Goal: Check status: Check status

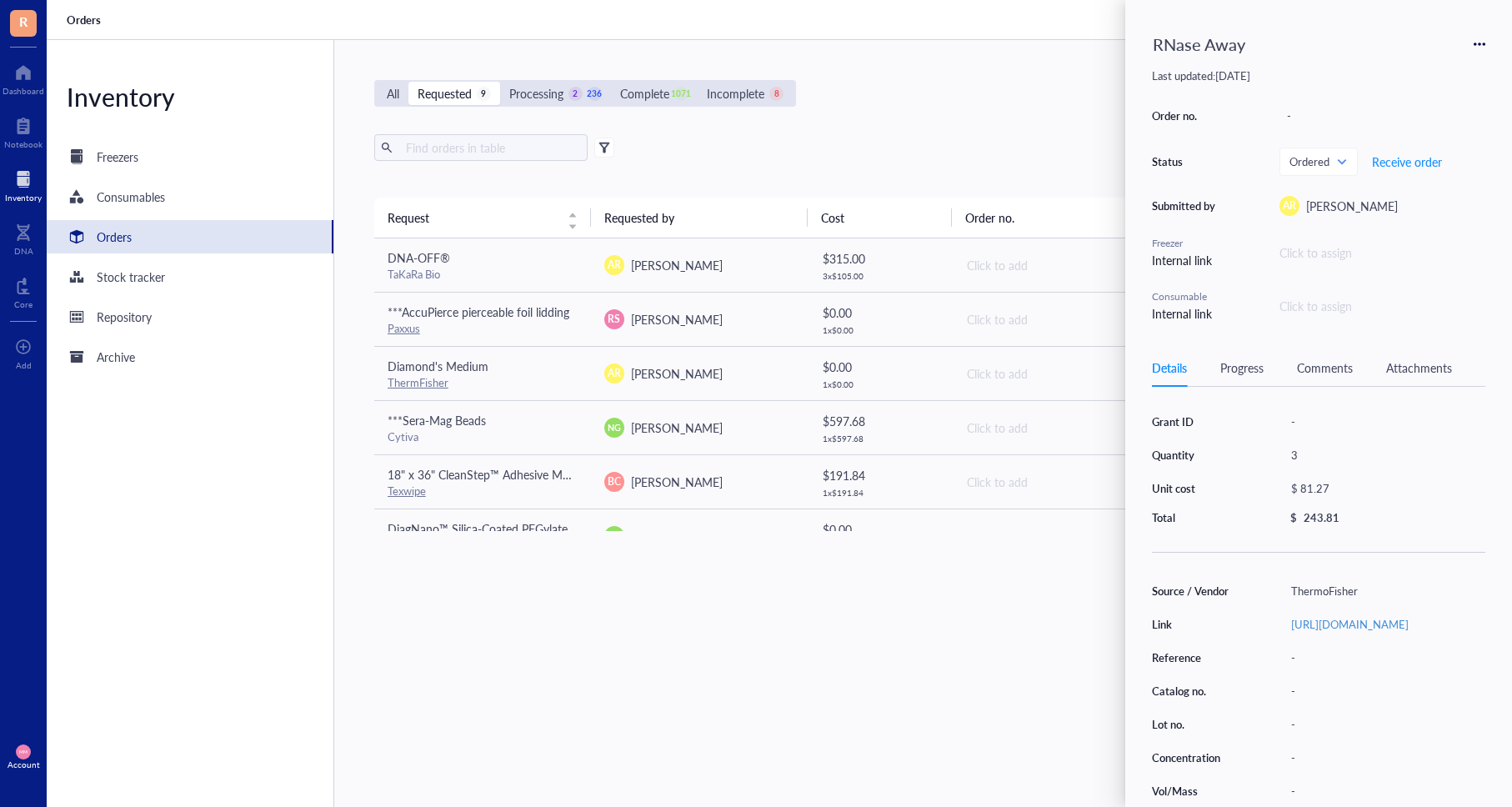
click at [1045, 90] on div "All Requested 9 Processing 2 236 Complete 1071 Incomplete 8 New order" at bounding box center [917, 93] width 1085 height 27
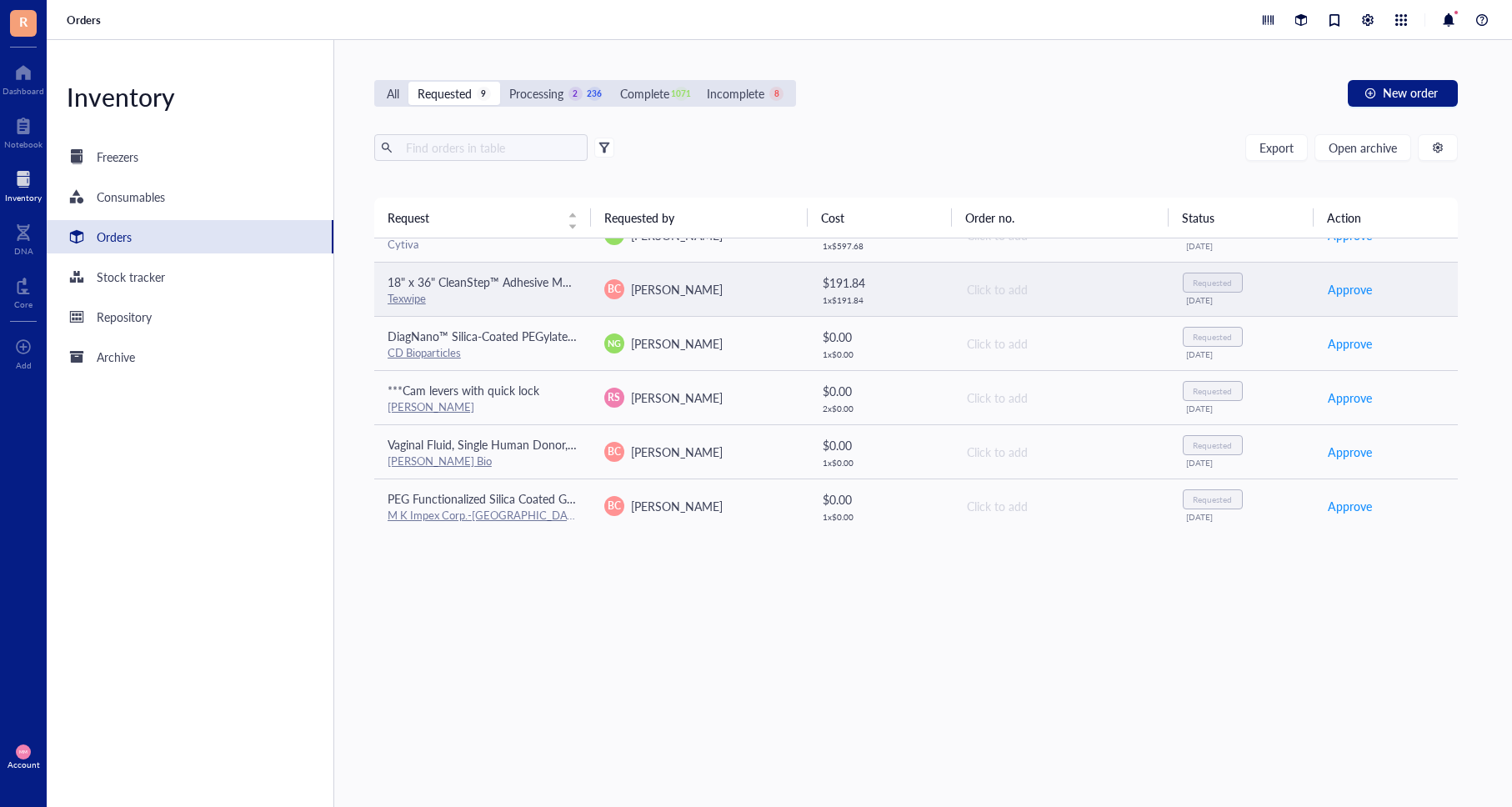
scroll to position [195, 0]
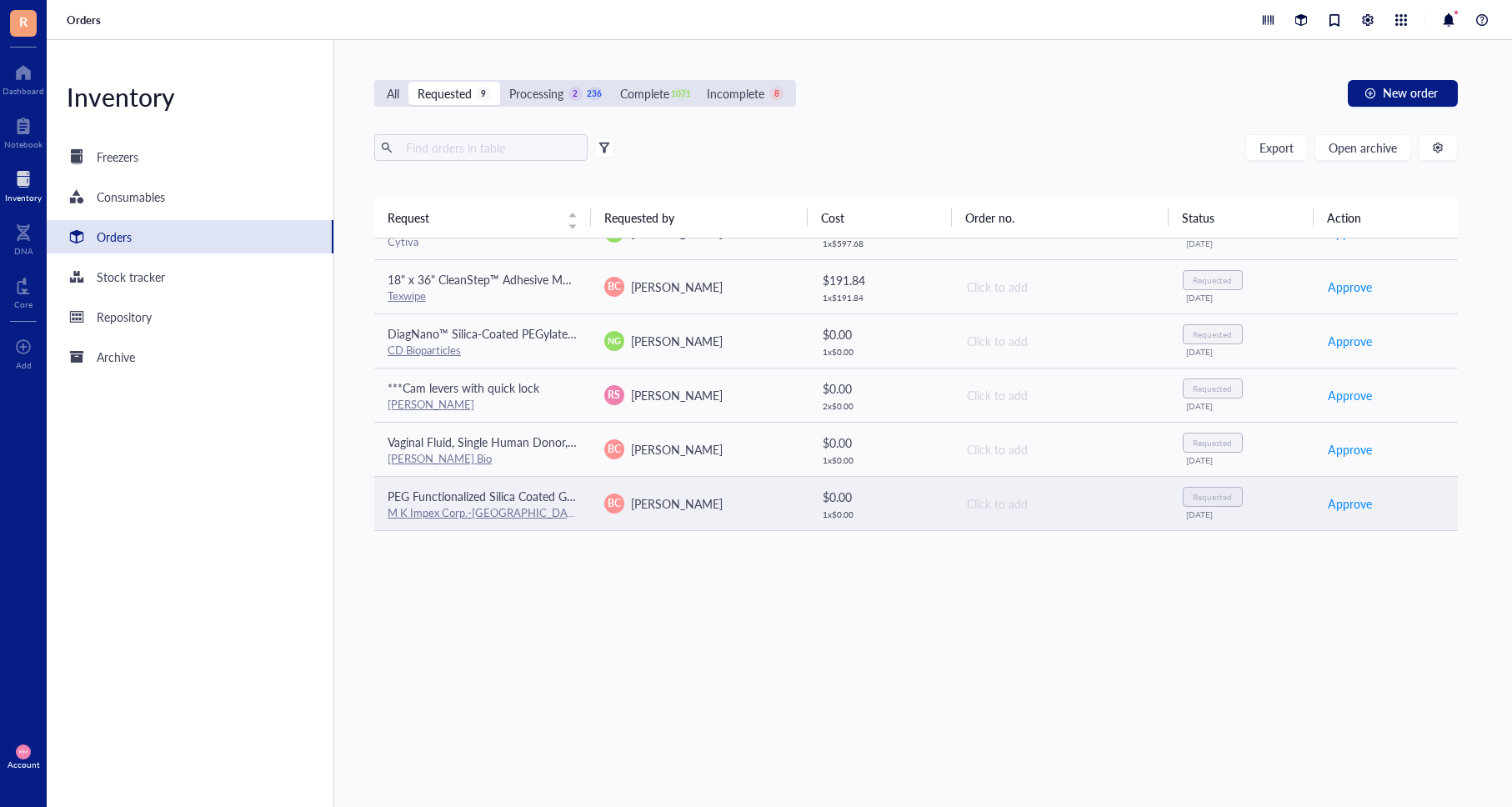
click at [667, 500] on span "[PERSON_NAME]" at bounding box center [677, 503] width 92 height 17
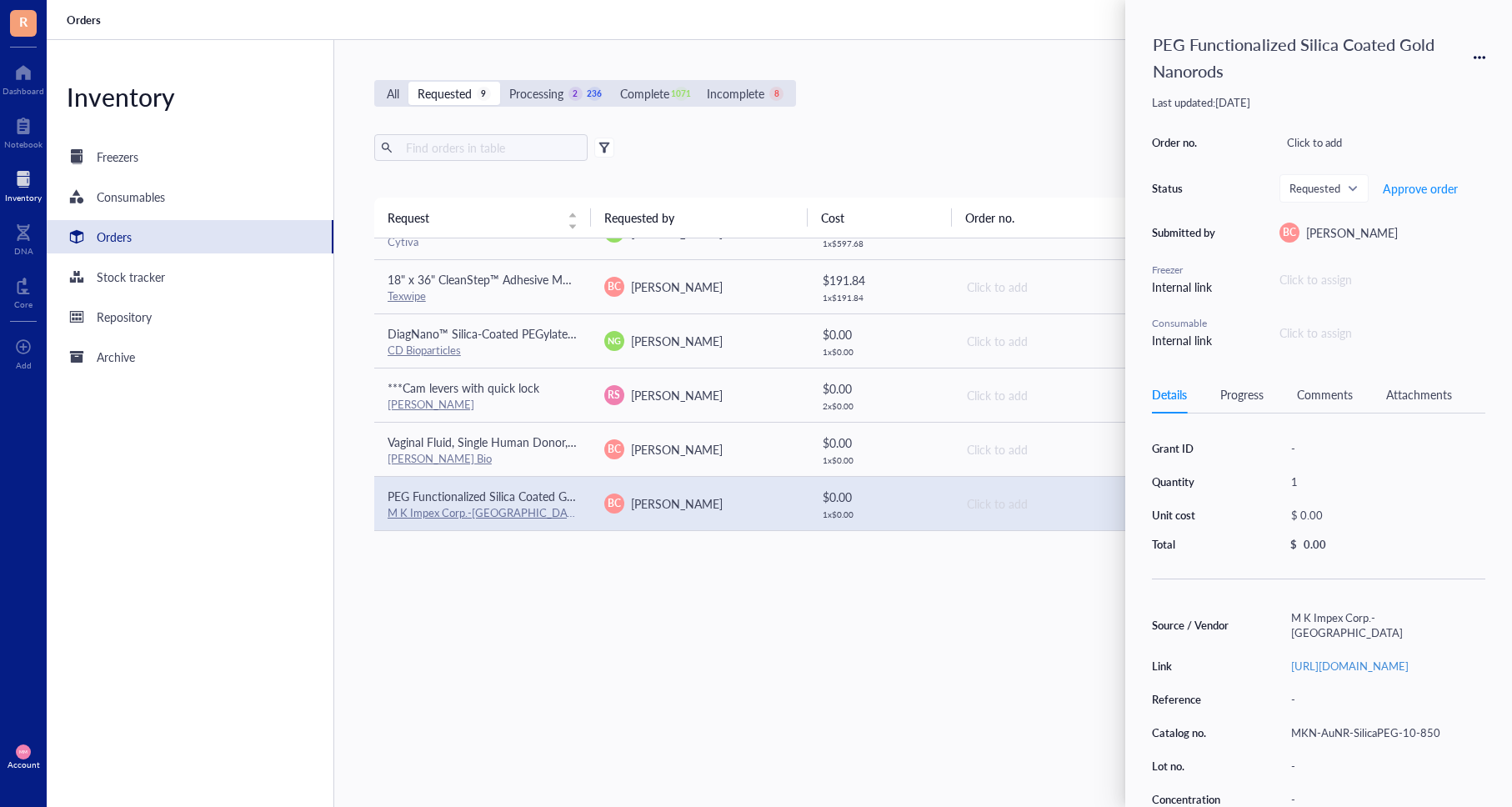
click at [1336, 397] on div "Comments" at bounding box center [1325, 394] width 56 height 18
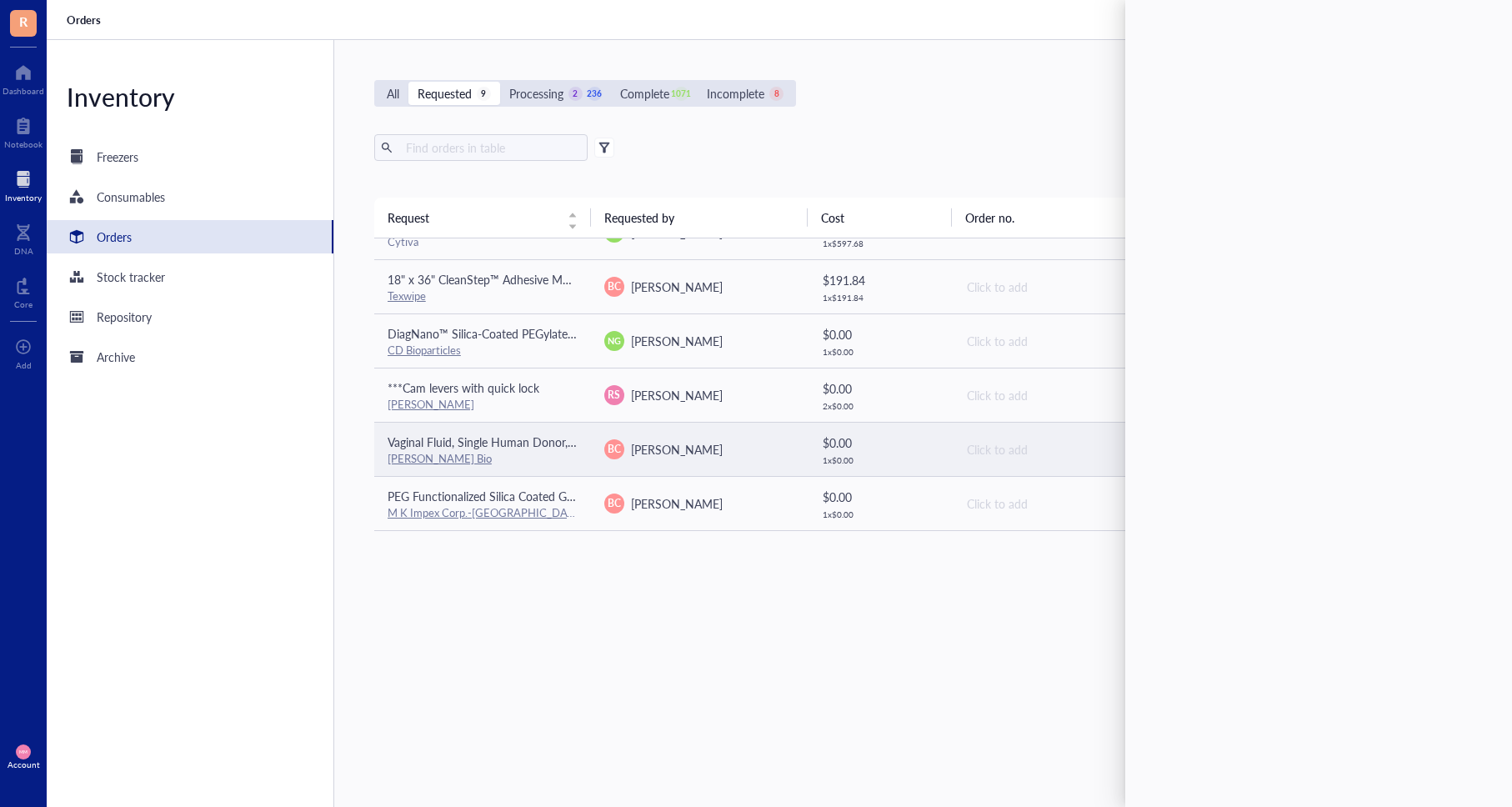
click at [735, 449] on div "BC [PERSON_NAME]" at bounding box center [699, 449] width 190 height 20
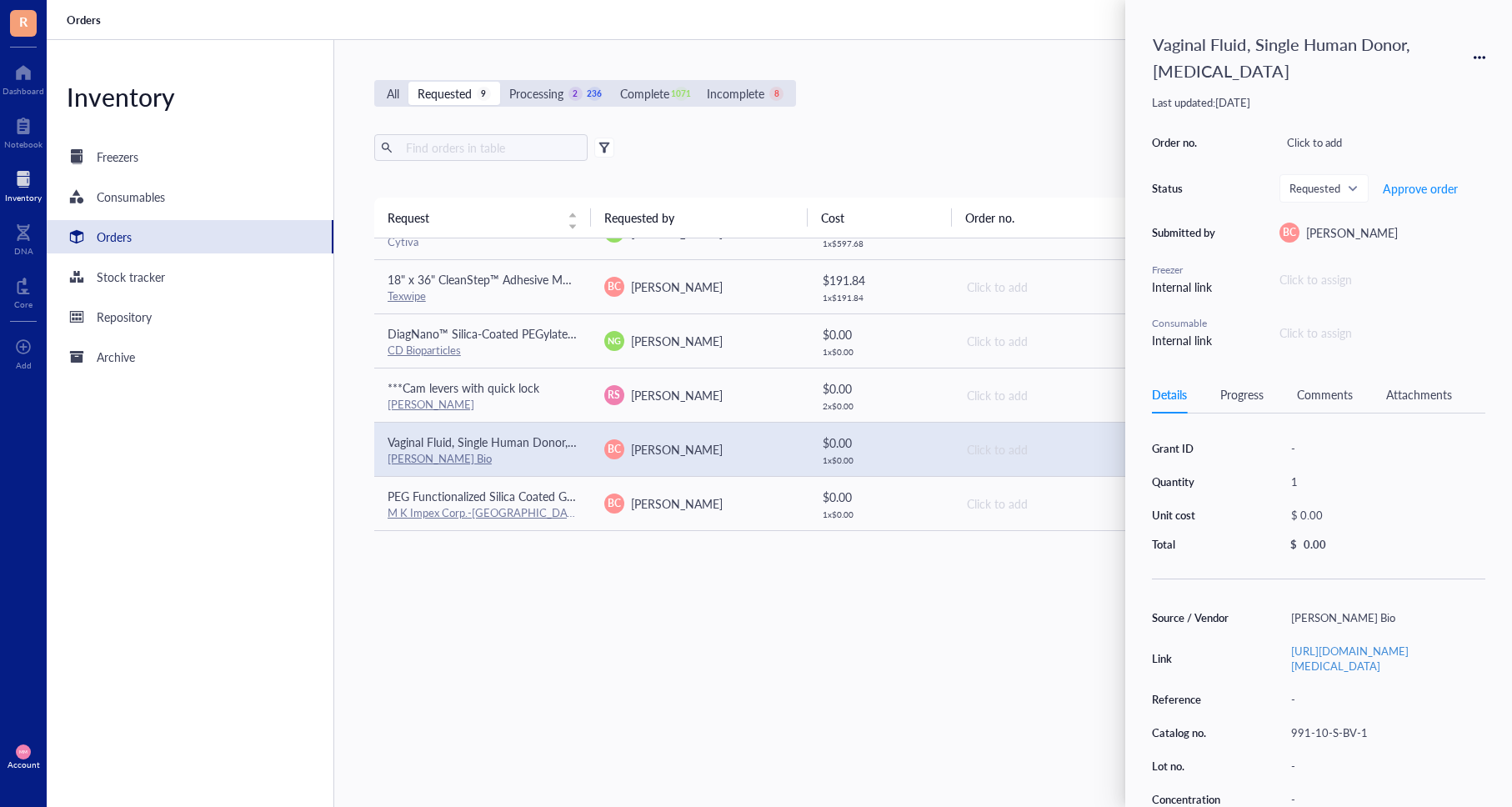
click at [1321, 393] on div "Comments" at bounding box center [1325, 394] width 56 height 18
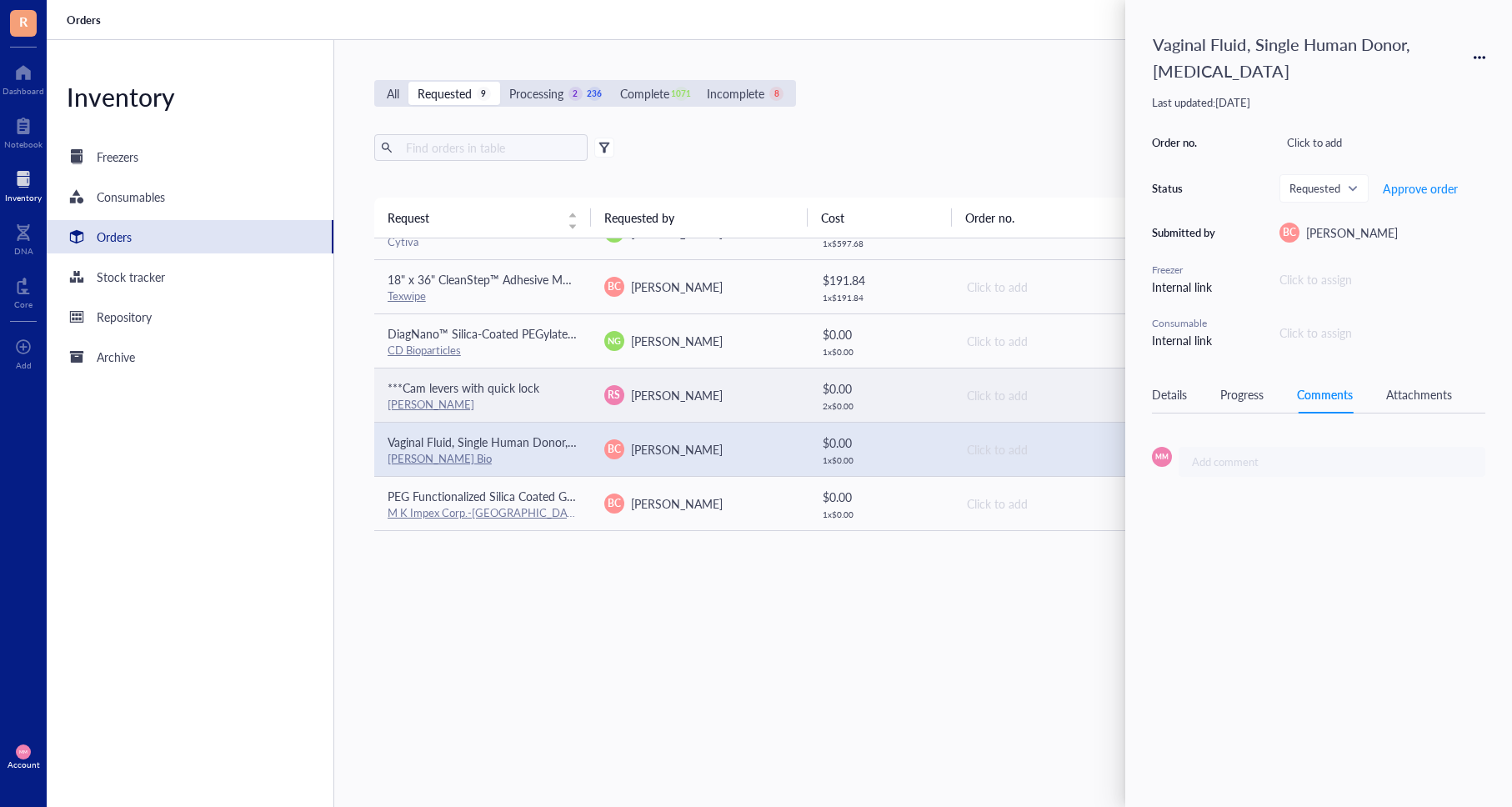
click at [724, 401] on div "RS [PERSON_NAME]" at bounding box center [699, 395] width 190 height 20
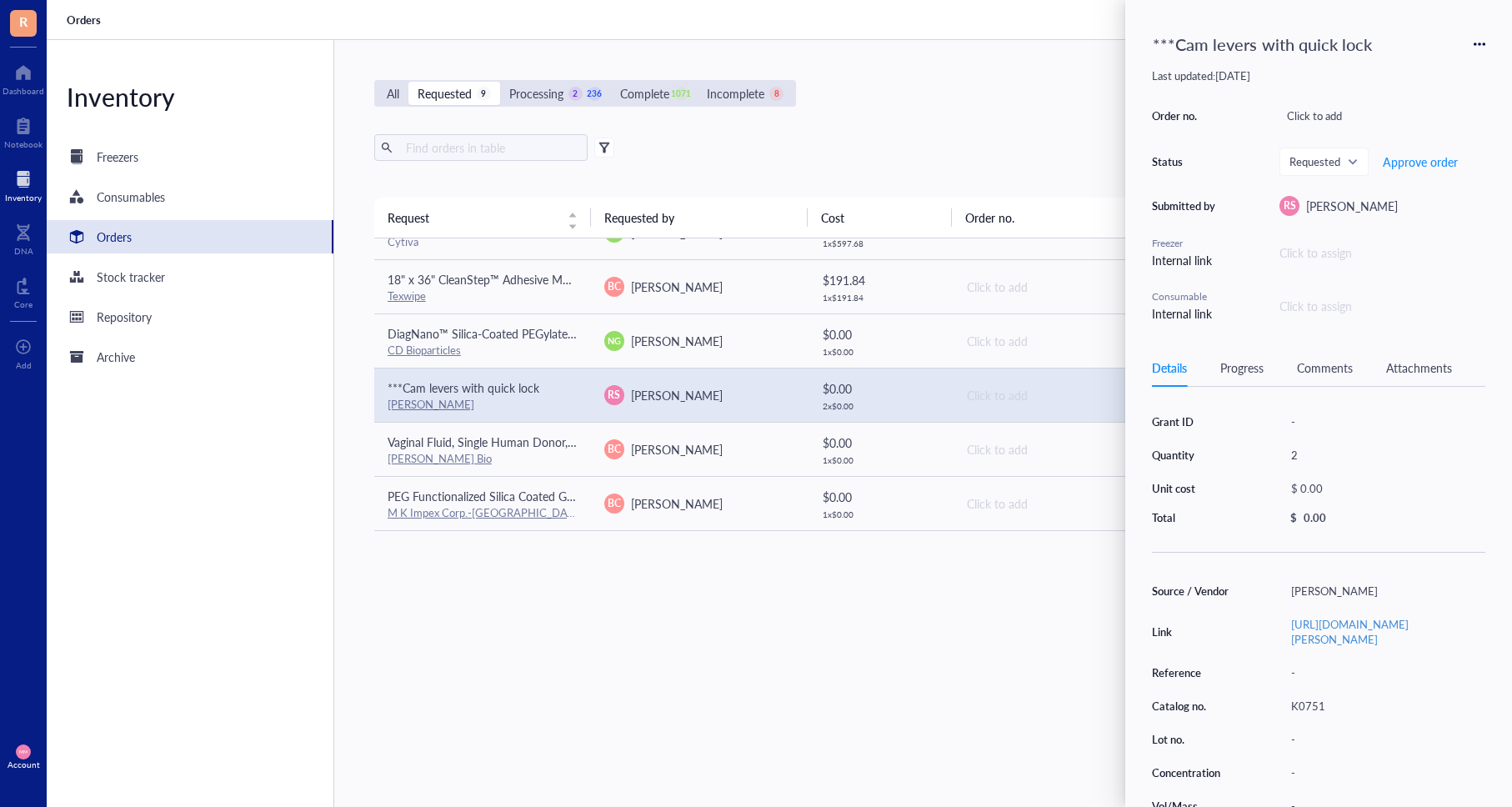
click at [1325, 368] on div "Comments" at bounding box center [1325, 367] width 56 height 18
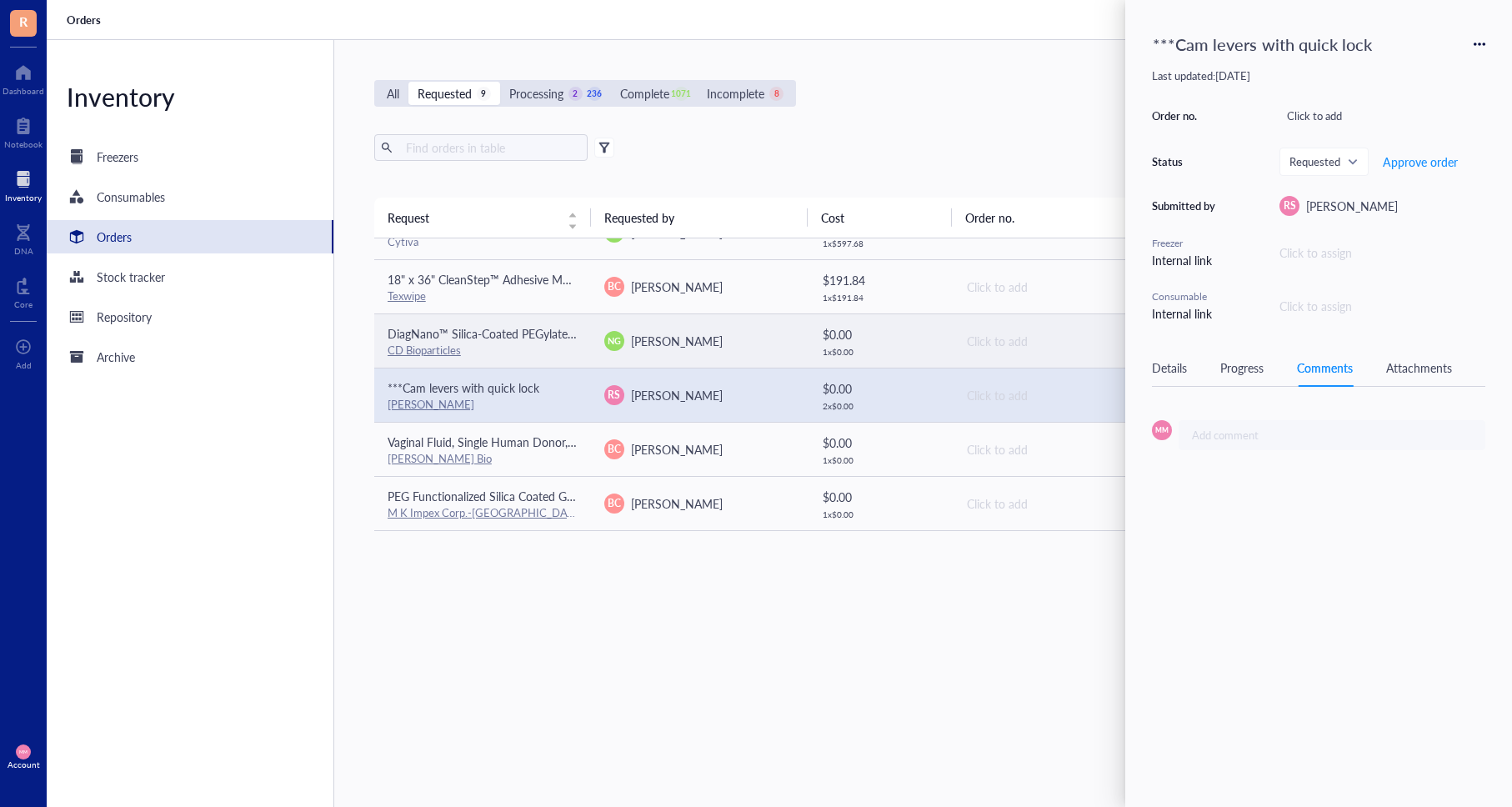
click at [644, 336] on span "[PERSON_NAME]" at bounding box center [677, 340] width 92 height 17
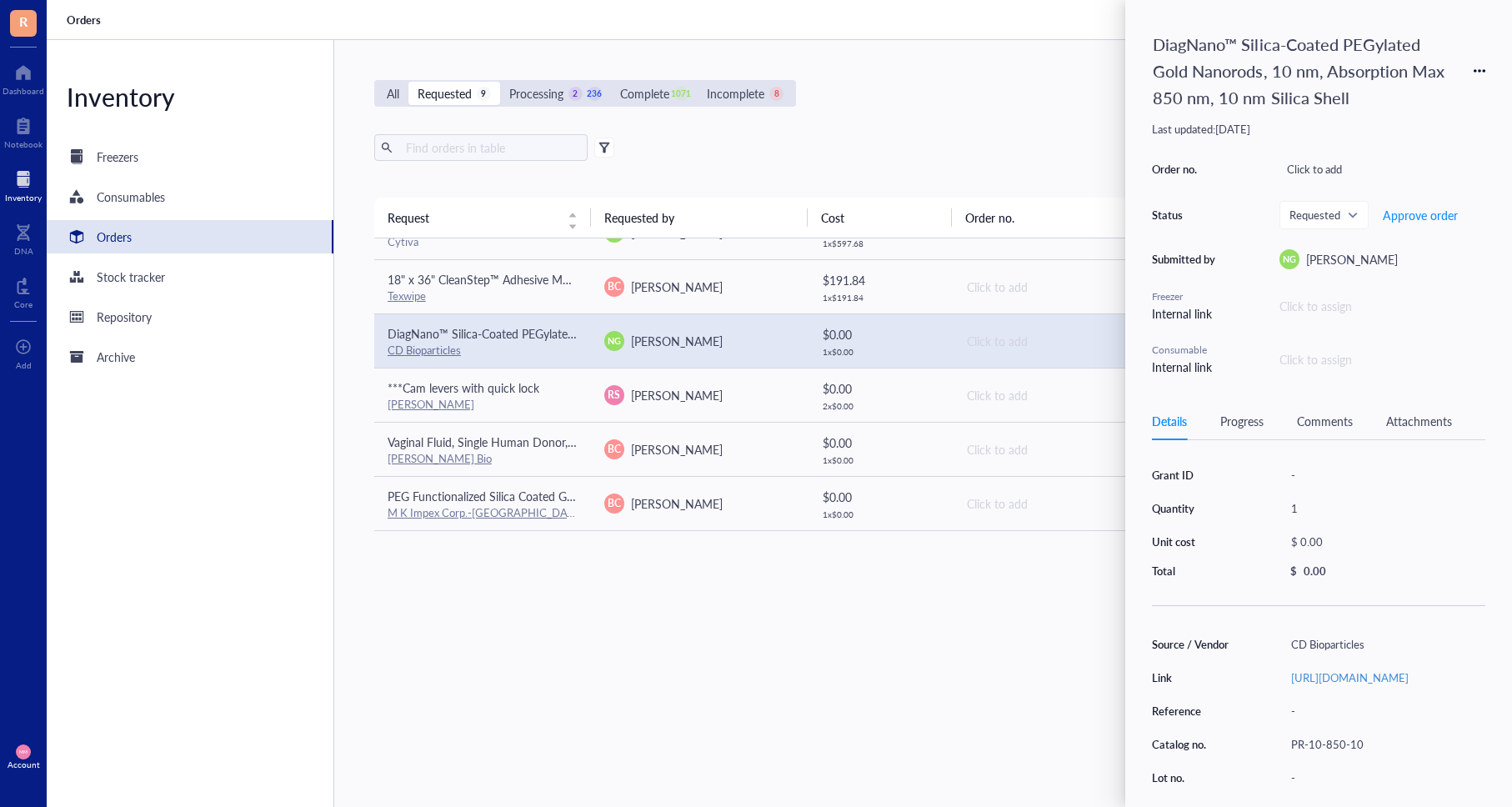
click at [1311, 418] on div "Comments" at bounding box center [1325, 421] width 56 height 18
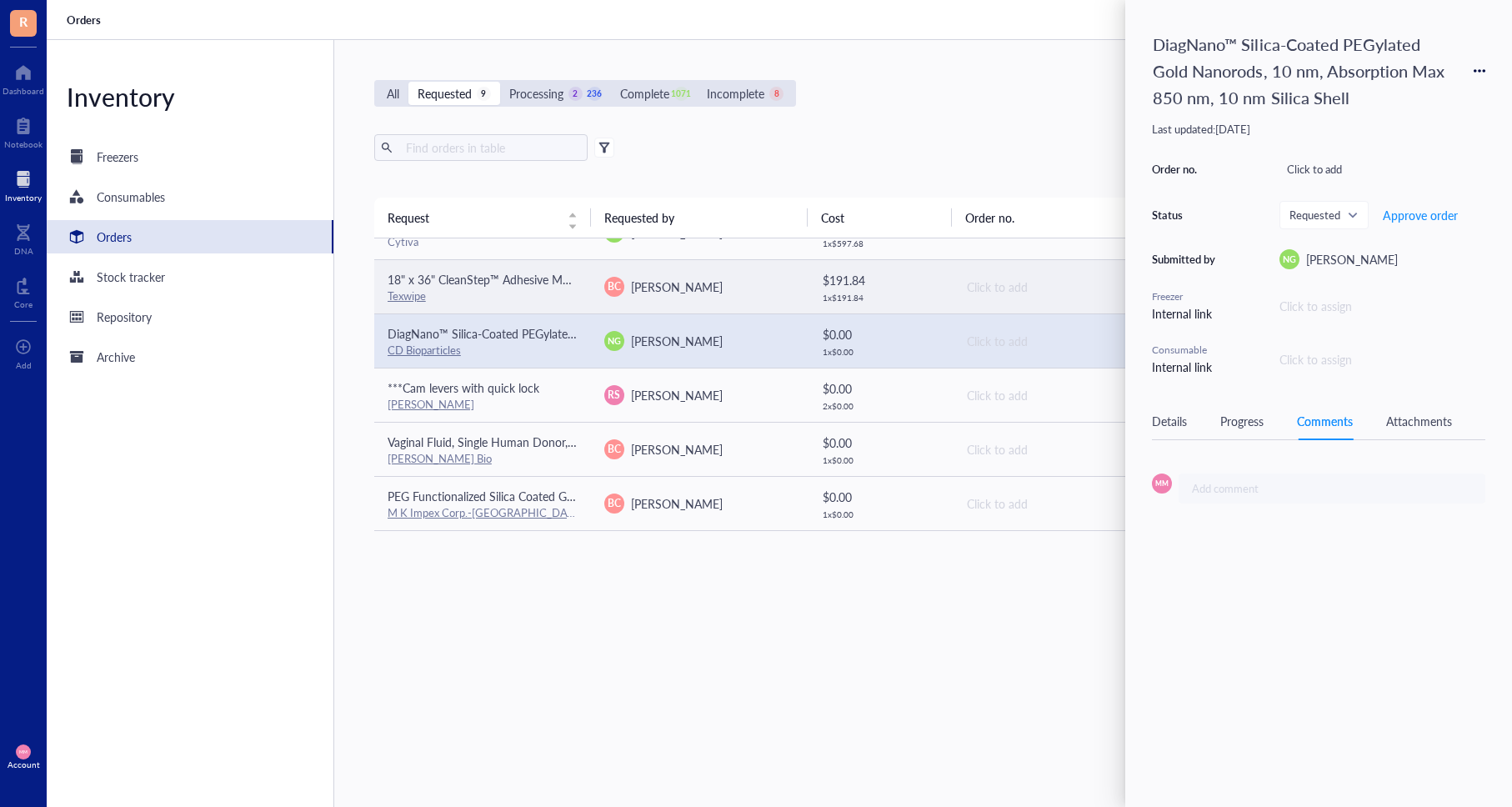
click at [674, 286] on span "[PERSON_NAME]" at bounding box center [677, 287] width 92 height 17
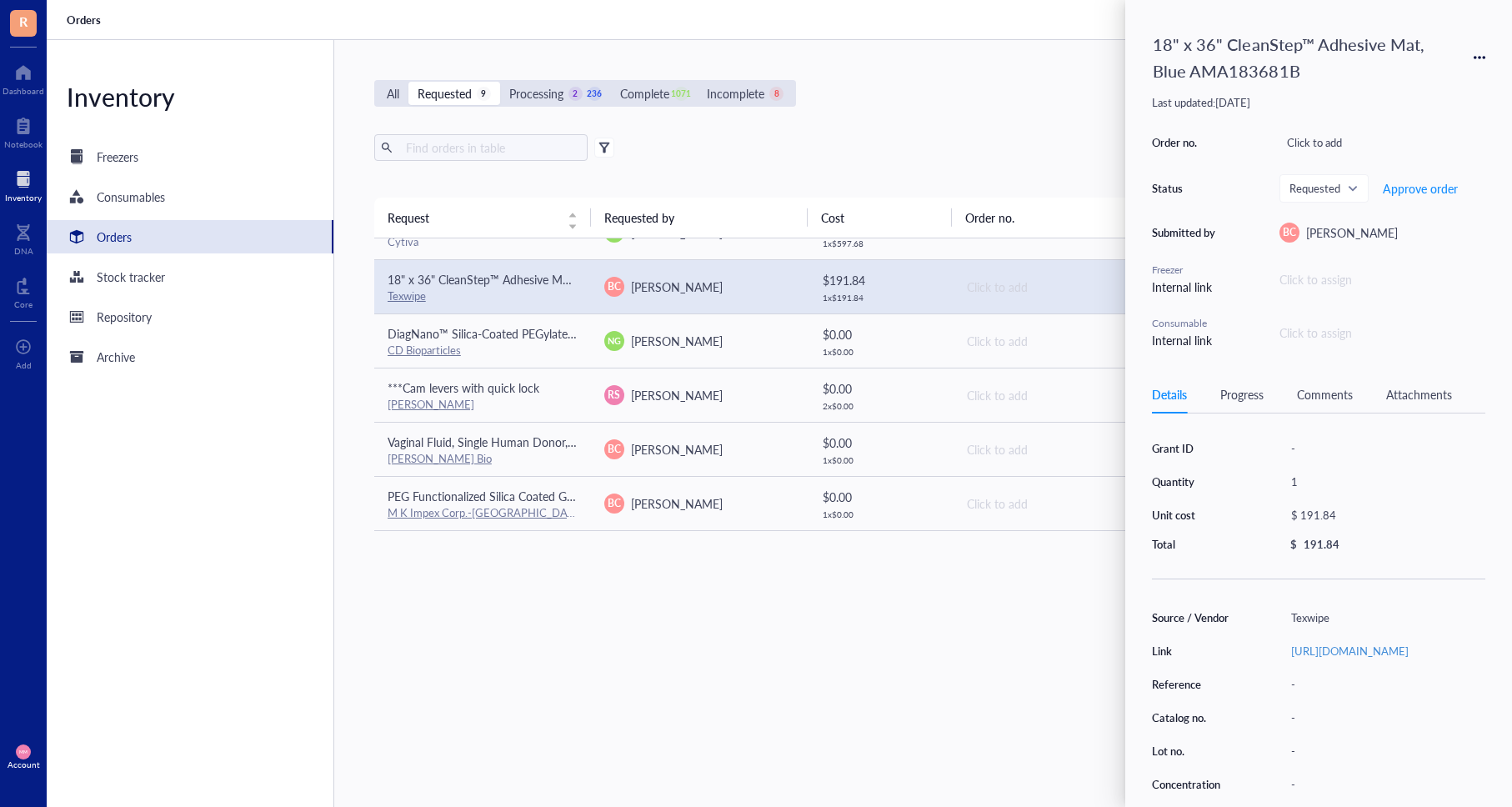
click at [1321, 396] on div "Comments" at bounding box center [1325, 394] width 56 height 18
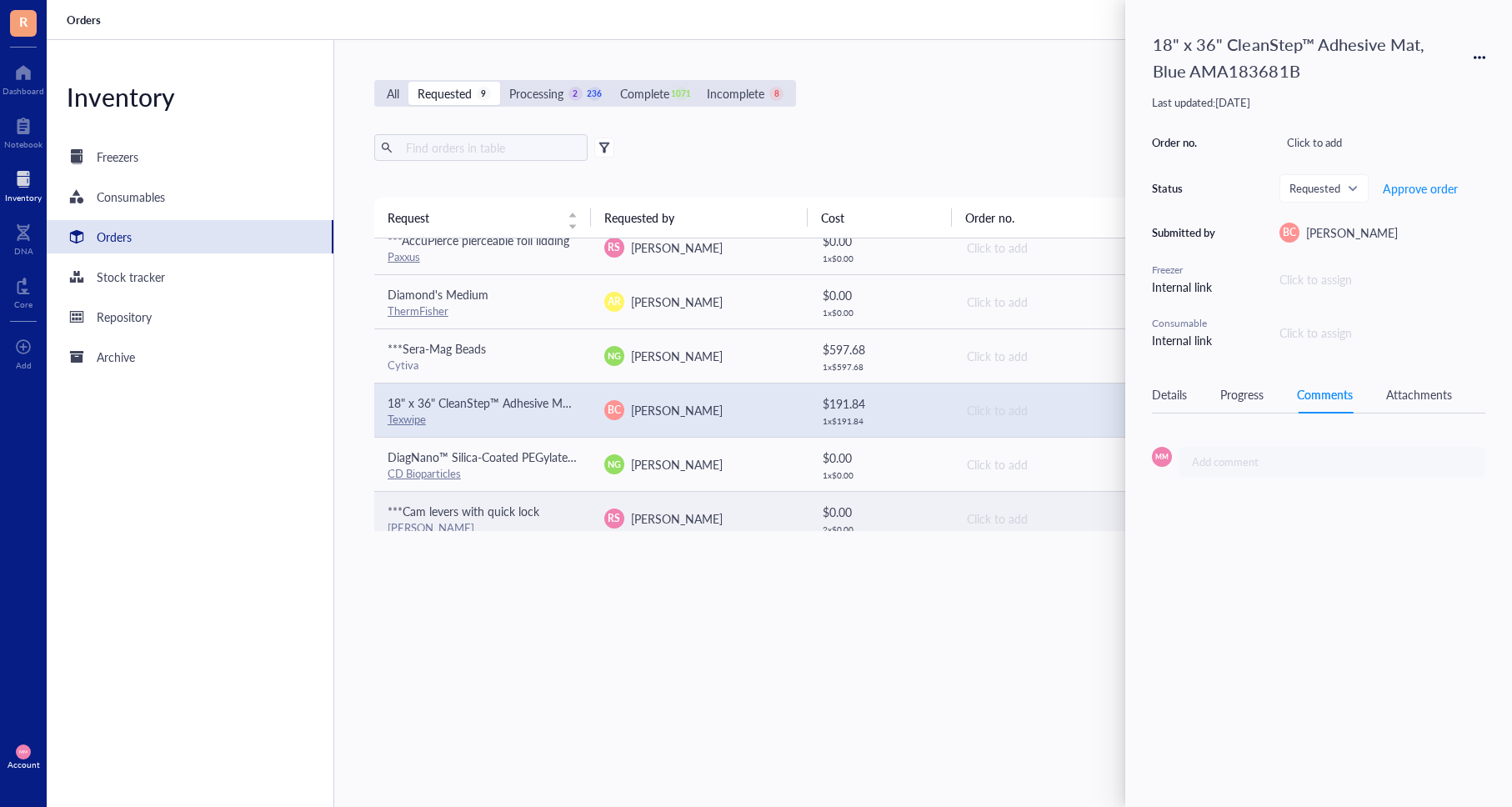
scroll to position [43, 0]
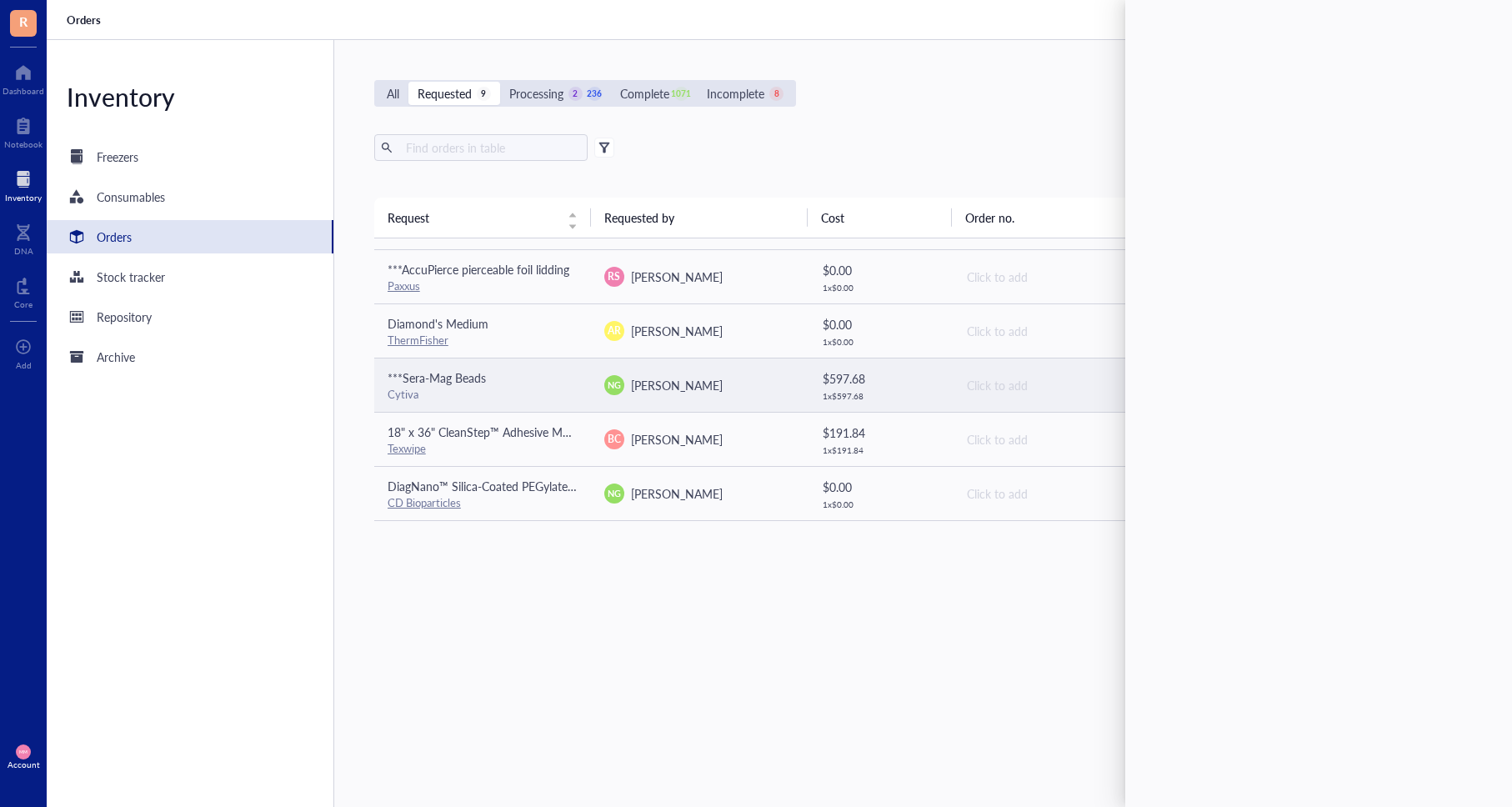
click at [665, 379] on span "[PERSON_NAME]" at bounding box center [677, 385] width 92 height 17
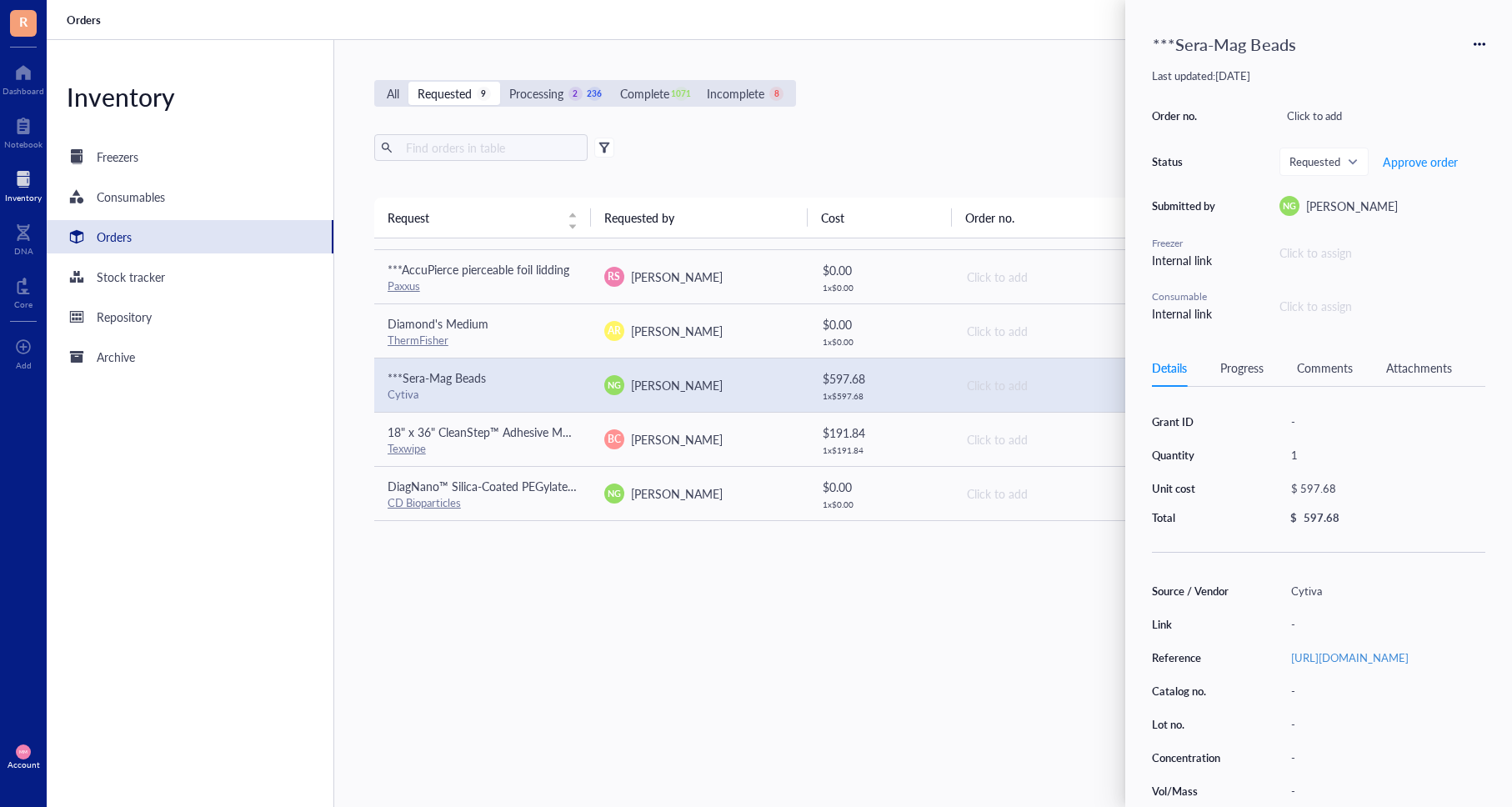
click at [1335, 364] on div "Comments" at bounding box center [1325, 367] width 56 height 18
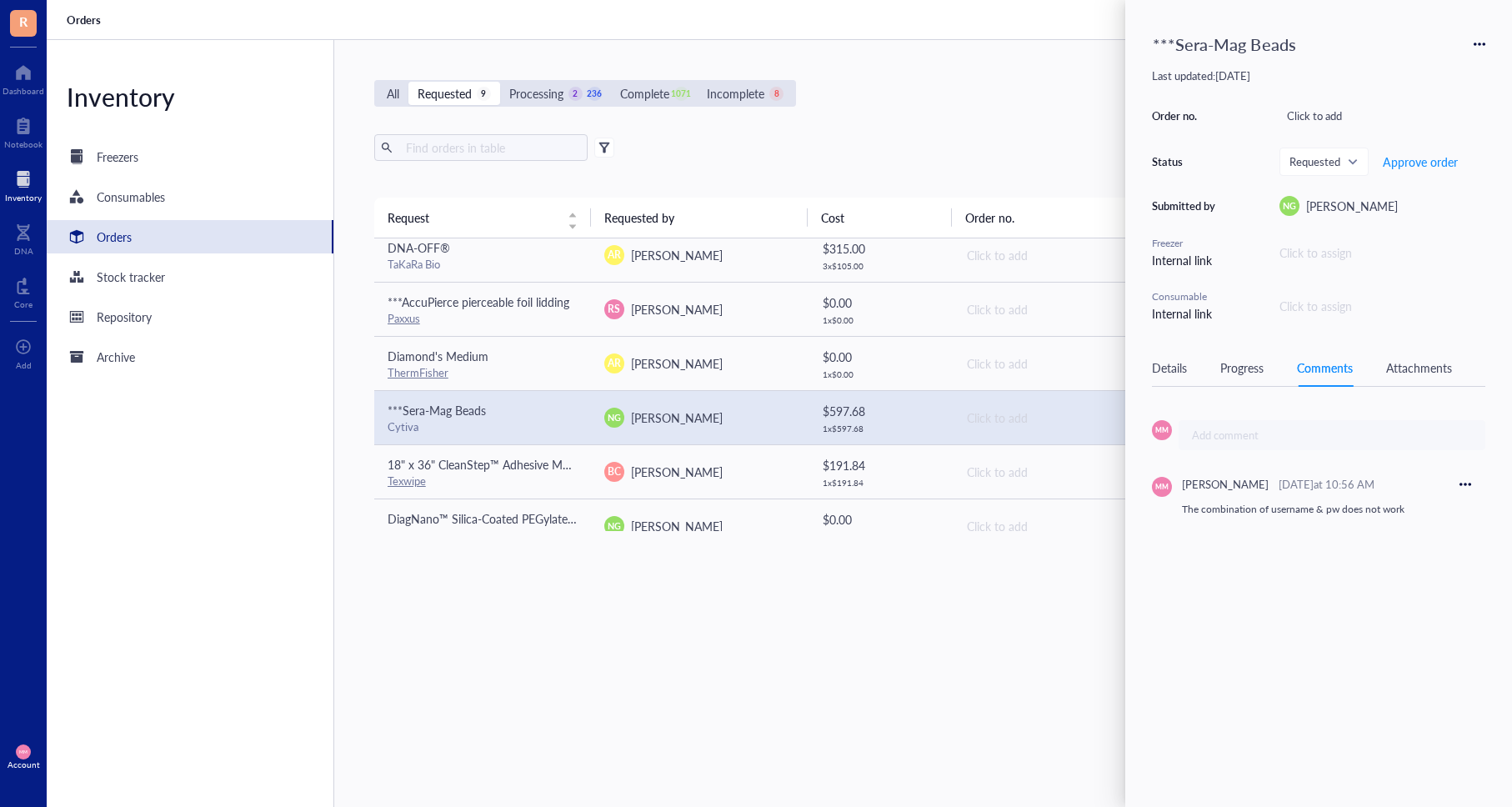
scroll to position [0, 0]
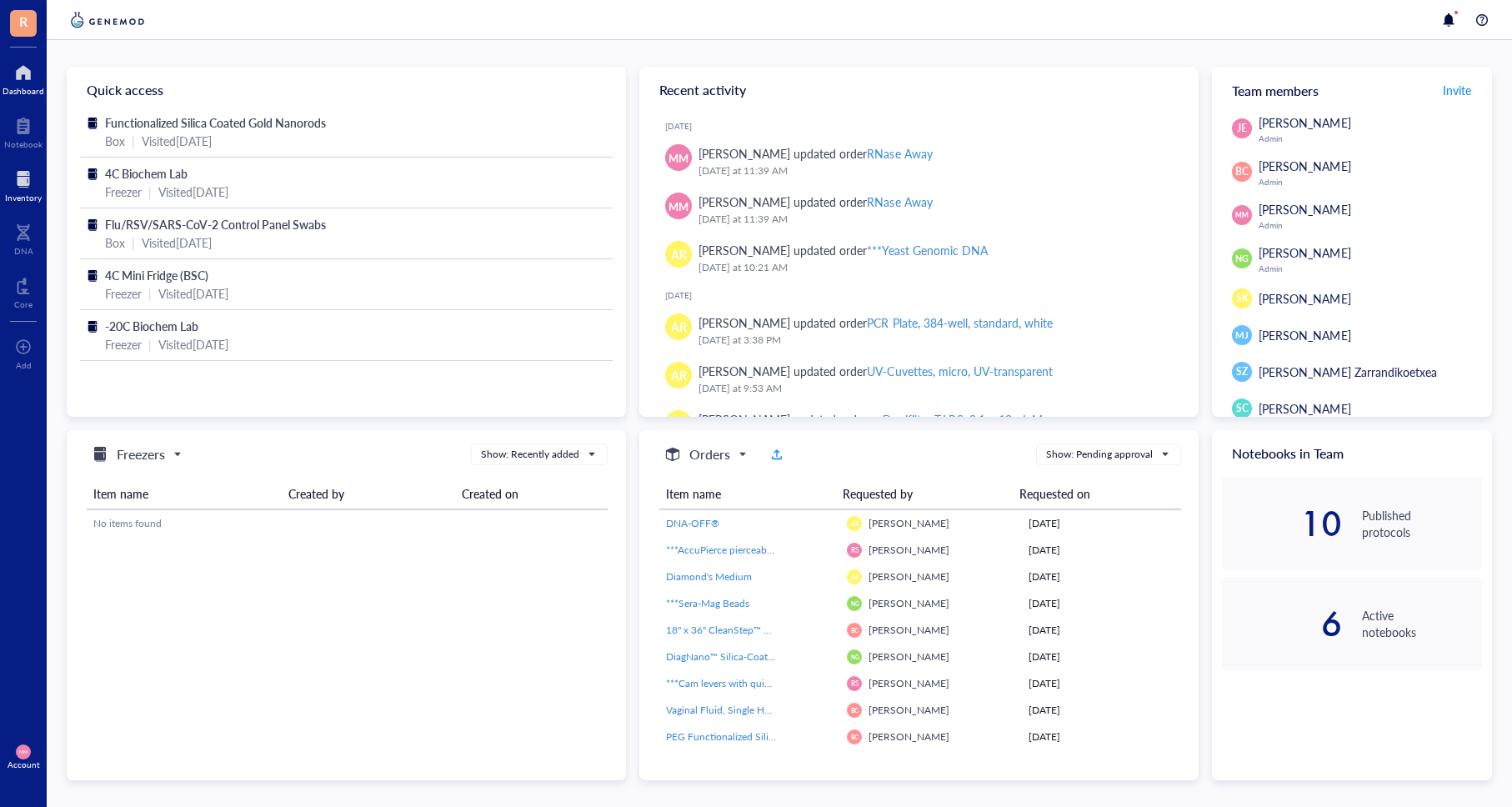
click at [21, 183] on div at bounding box center [23, 179] width 37 height 27
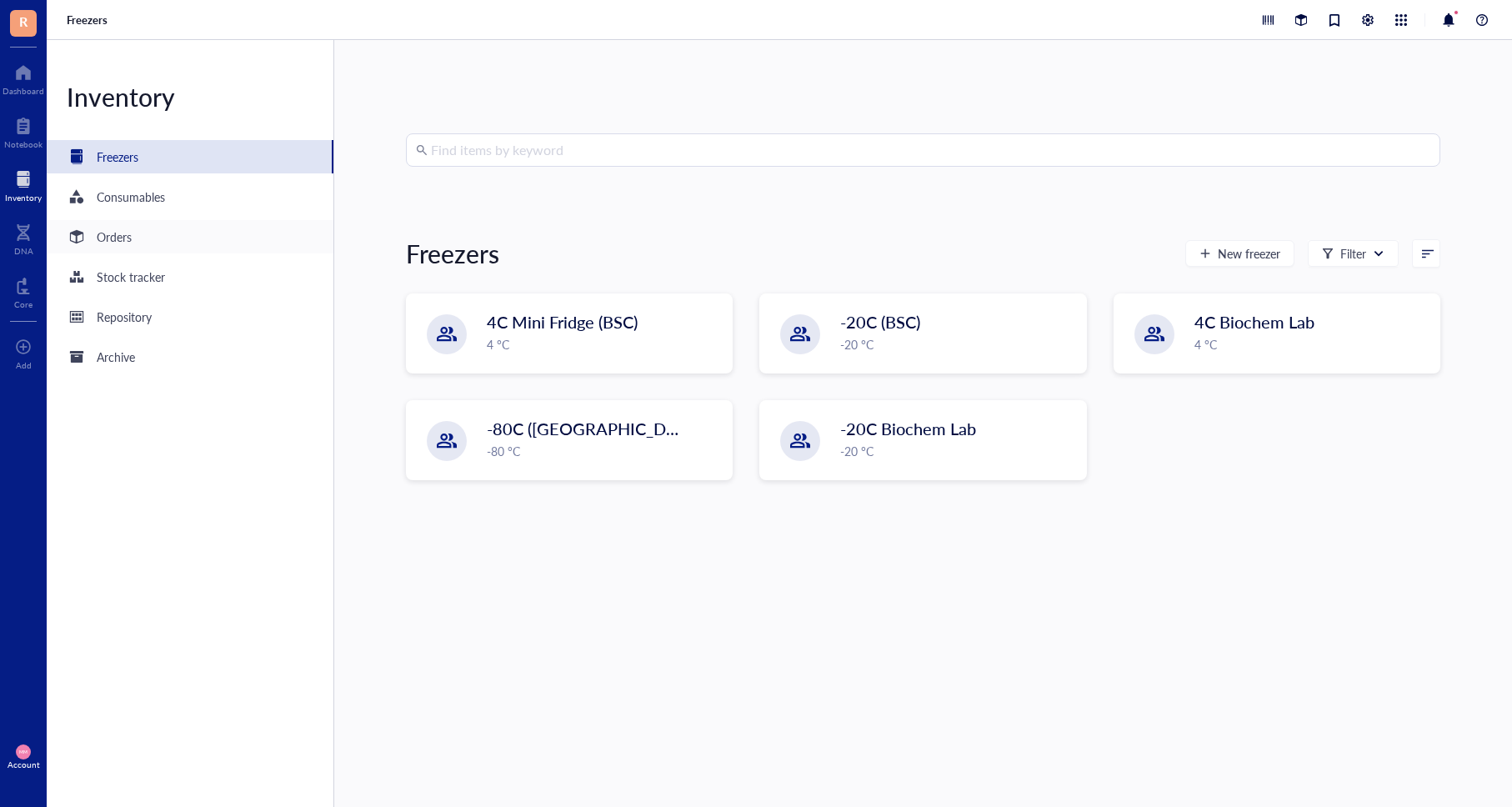
click at [127, 241] on div "Orders" at bounding box center [113, 237] width 35 height 18
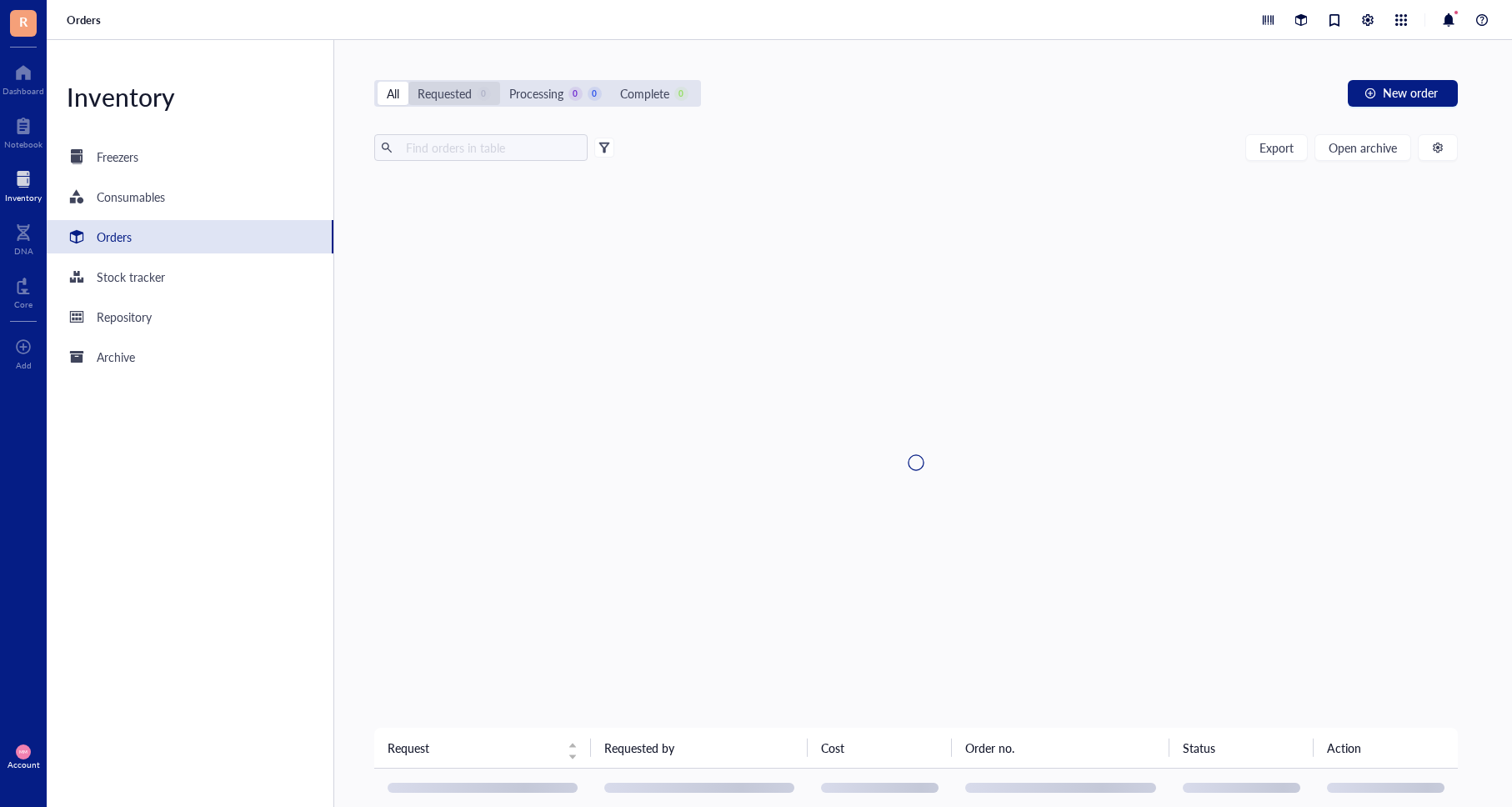
click at [451, 87] on div "Requested" at bounding box center [445, 94] width 54 height 18
click at [408, 82] on input "Requested 0" at bounding box center [408, 82] width 0 height 0
